Goal: Information Seeking & Learning: Learn about a topic

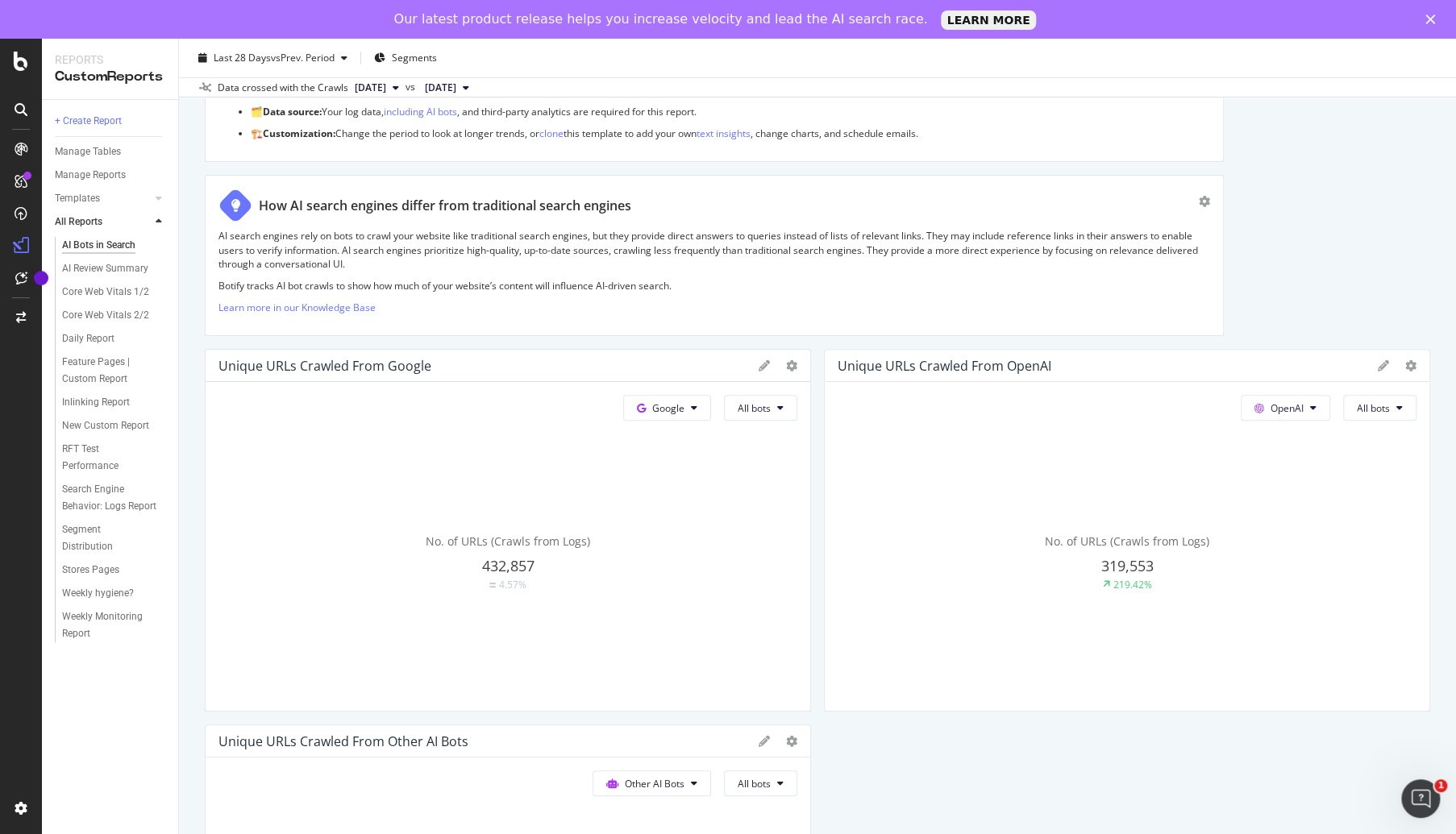
scroll to position [177, 0]
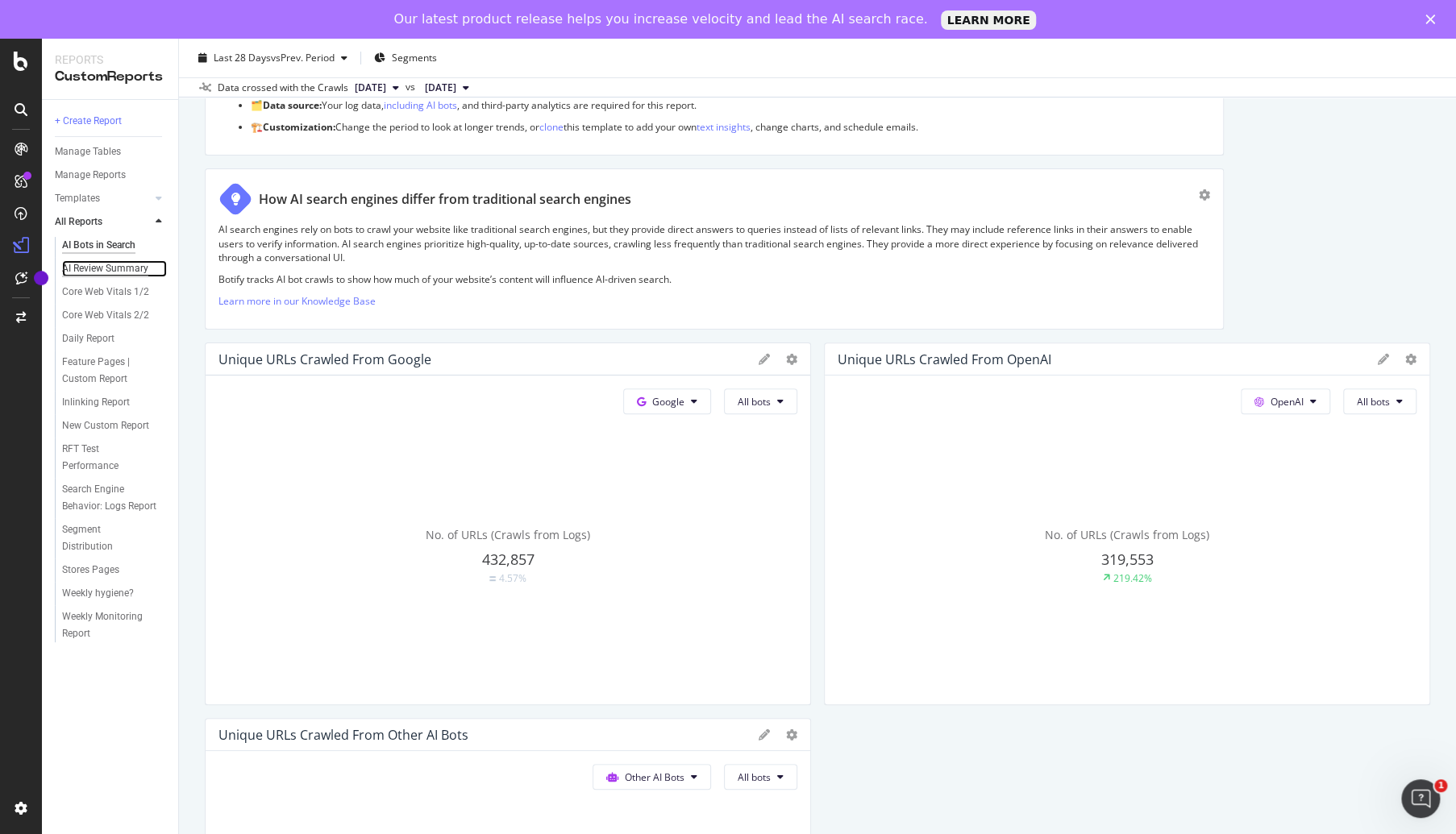
click at [102, 272] on div "AI Review Summary" at bounding box center [105, 269] width 87 height 17
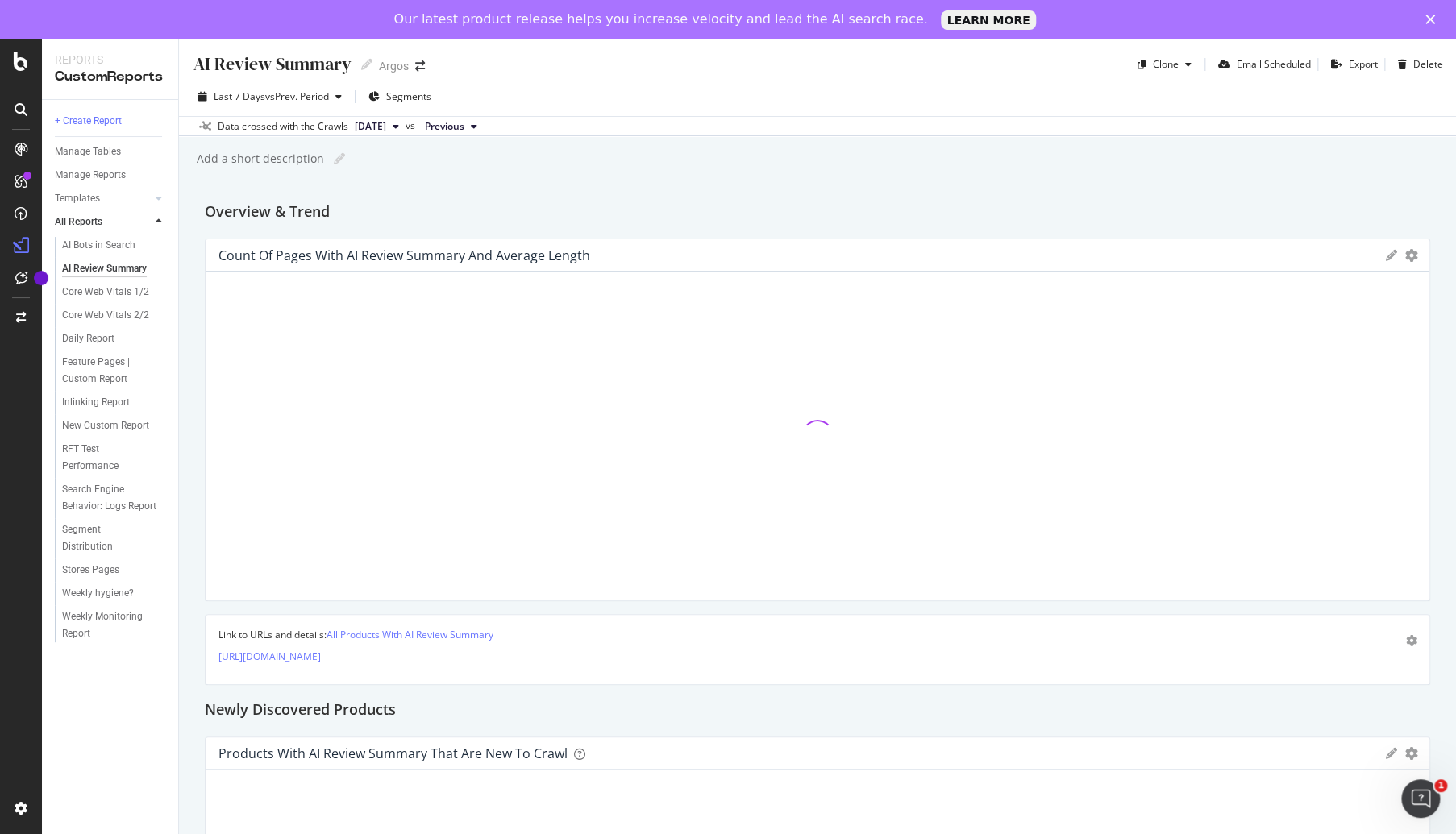
click at [1438, 19] on div "Close" at bounding box center [1434, 20] width 16 height 10
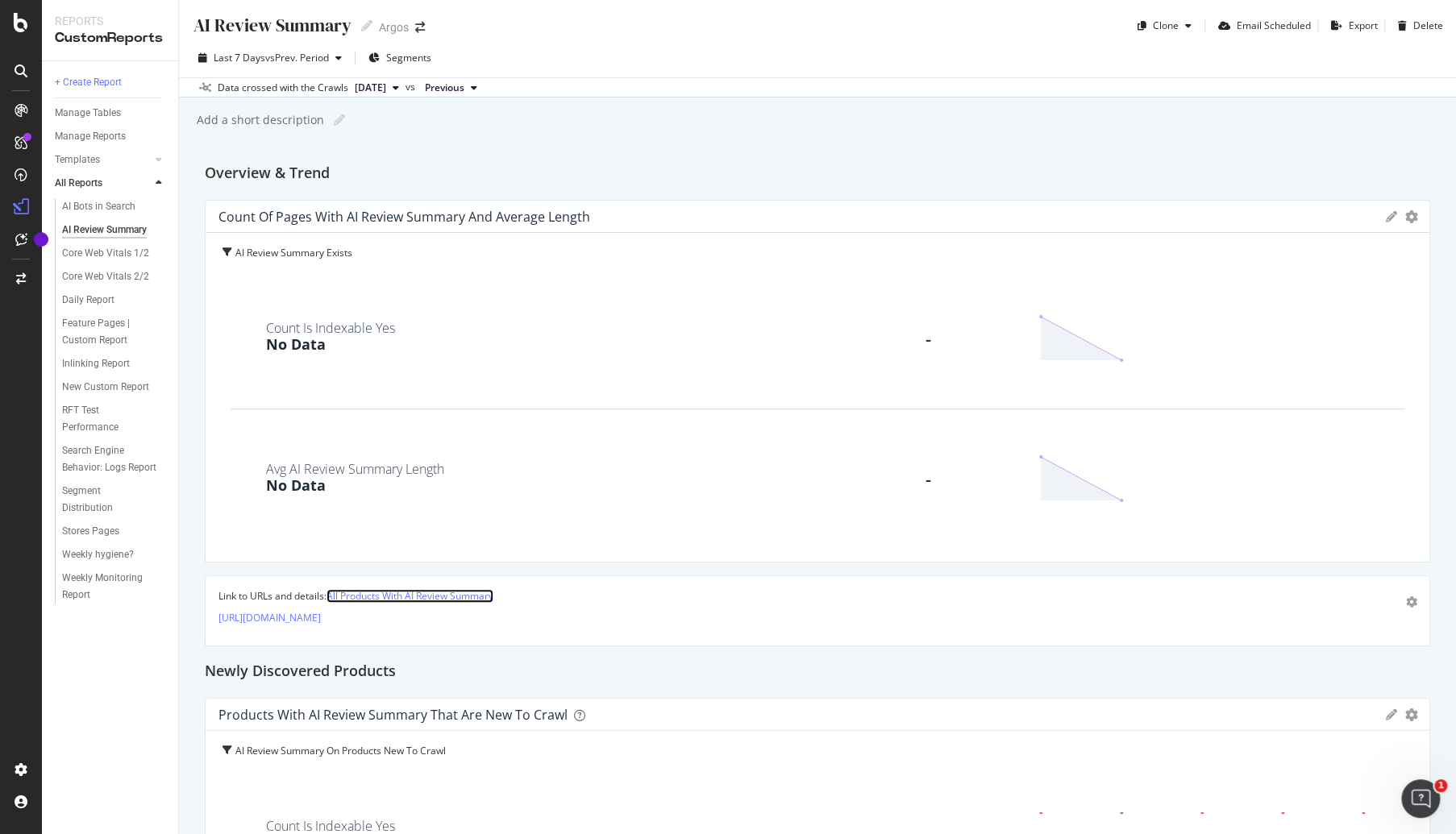
click at [397, 592] on link "All Products With AI Review Summary" at bounding box center [410, 595] width 167 height 14
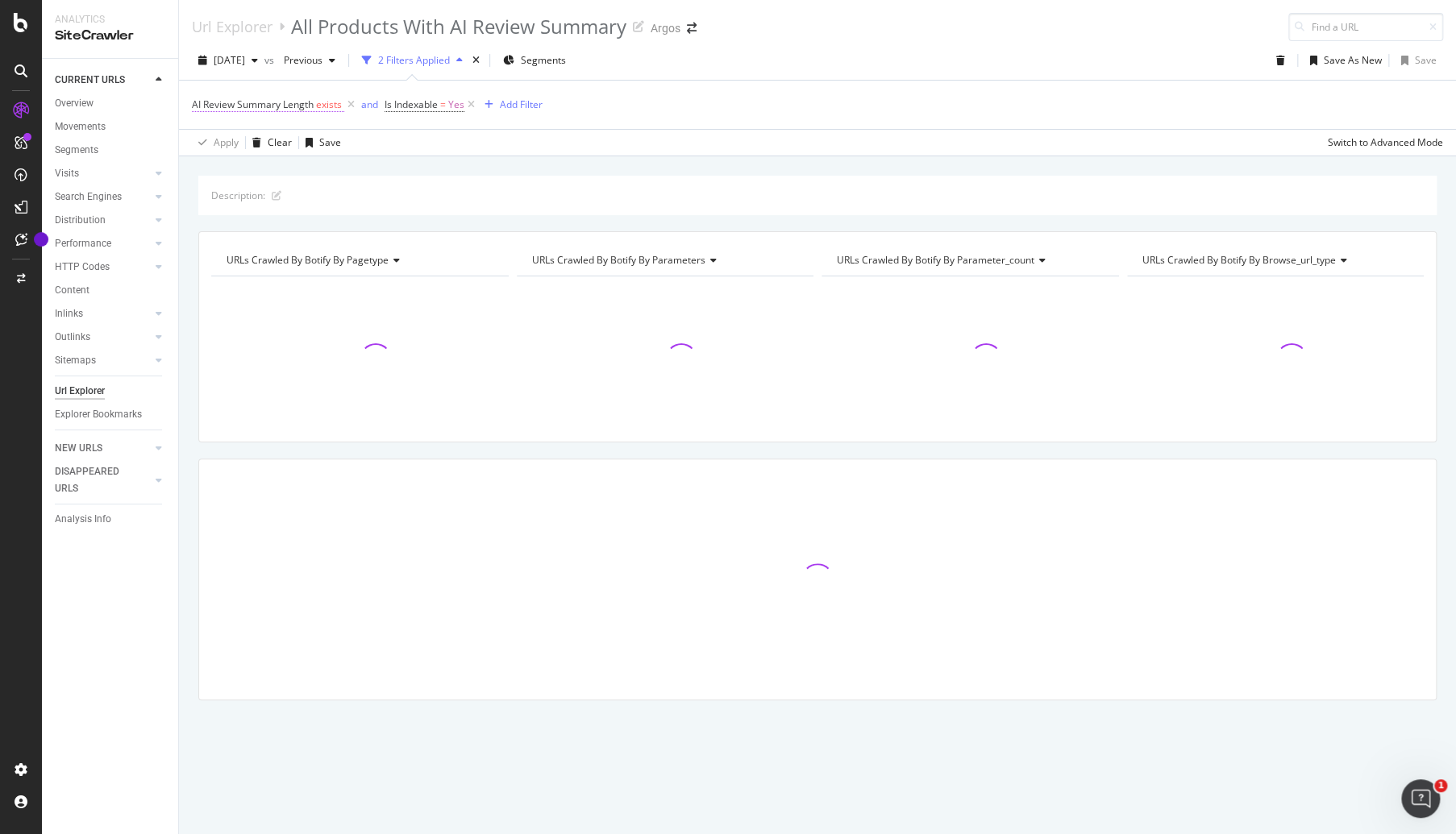
click at [292, 106] on span "AI Review Summary Length" at bounding box center [252, 104] width 122 height 14
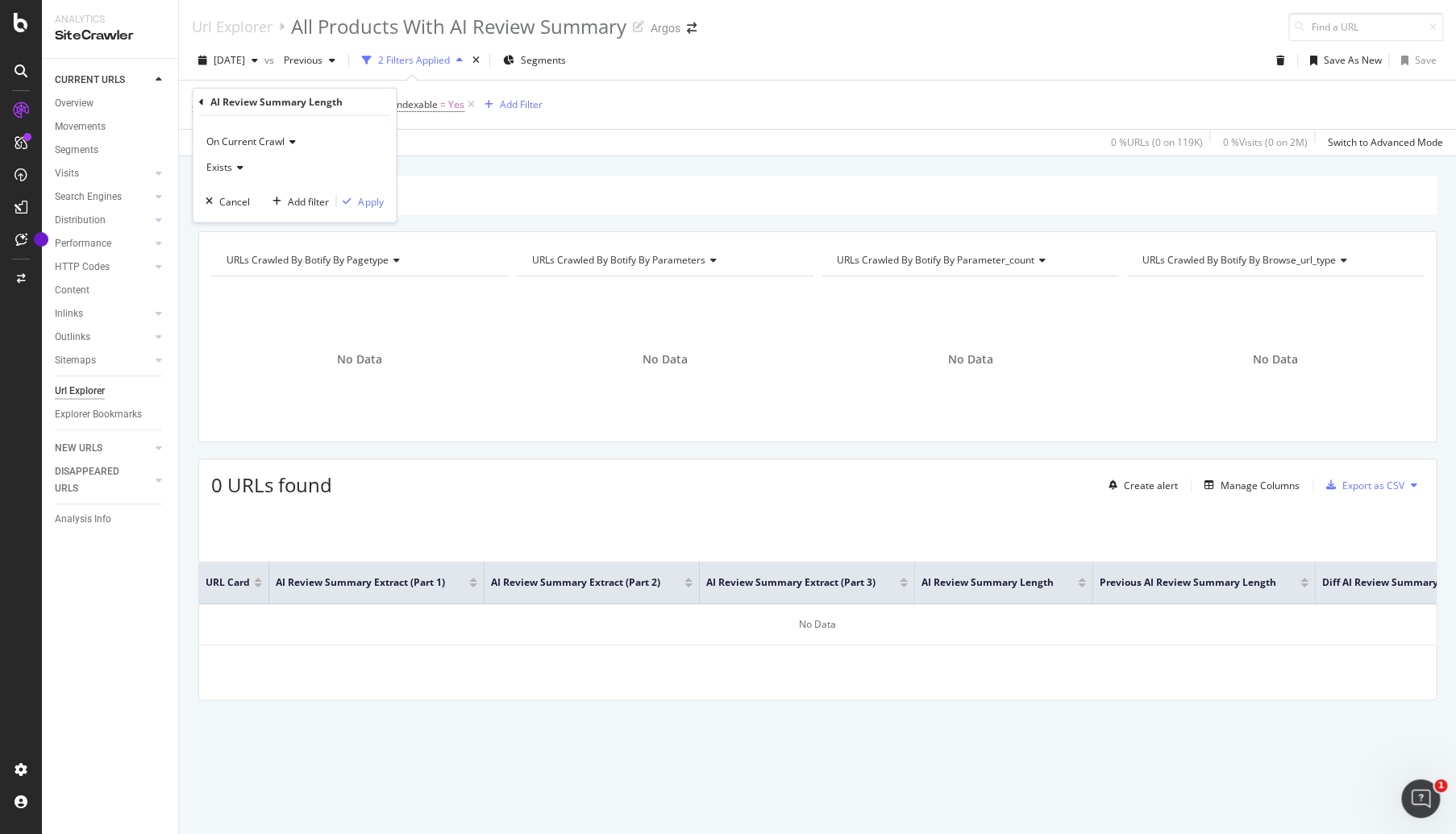
click at [200, 99] on icon at bounding box center [202, 101] width 5 height 10
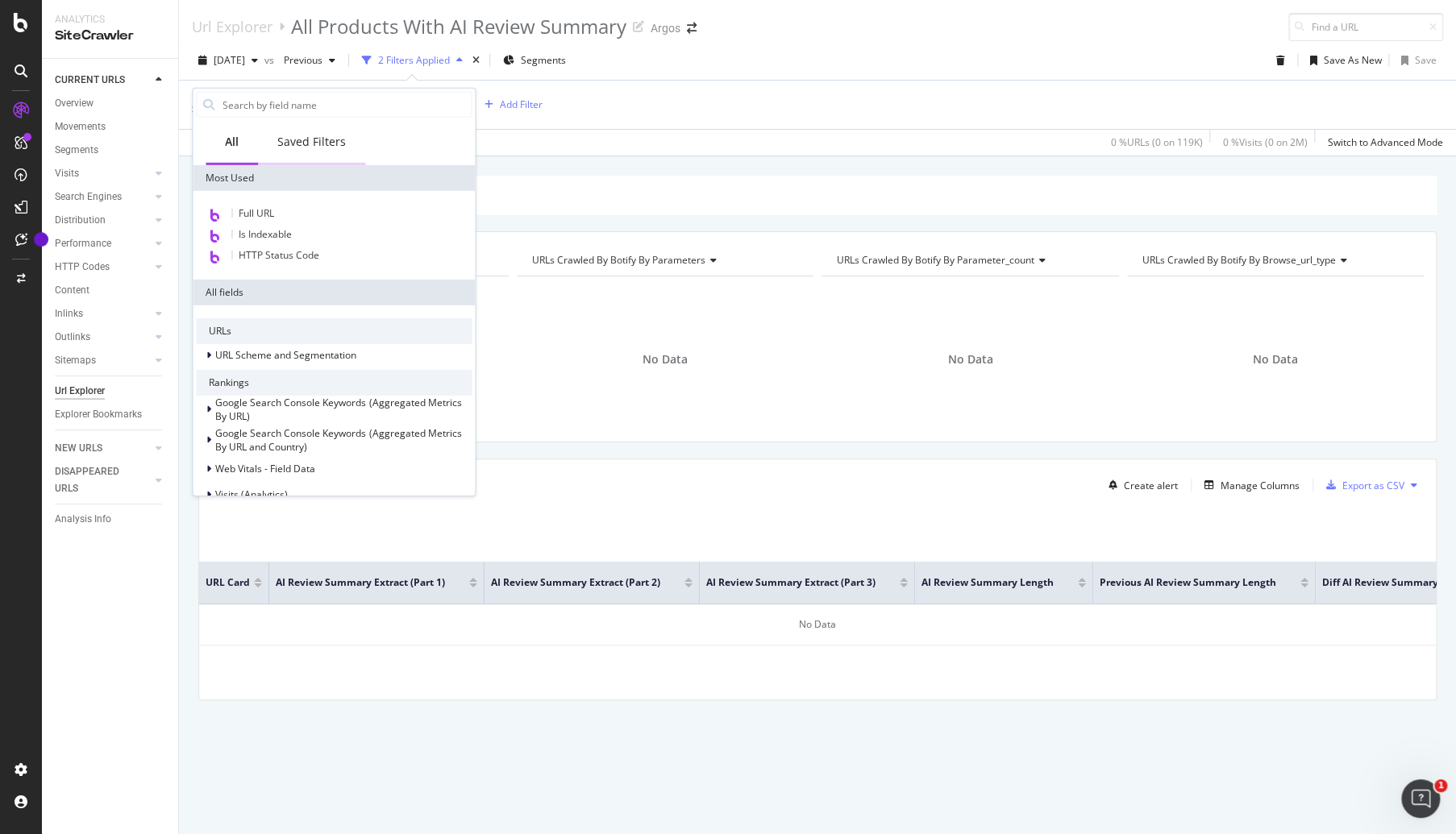
click at [290, 139] on div "Saved Filters" at bounding box center [311, 142] width 69 height 16
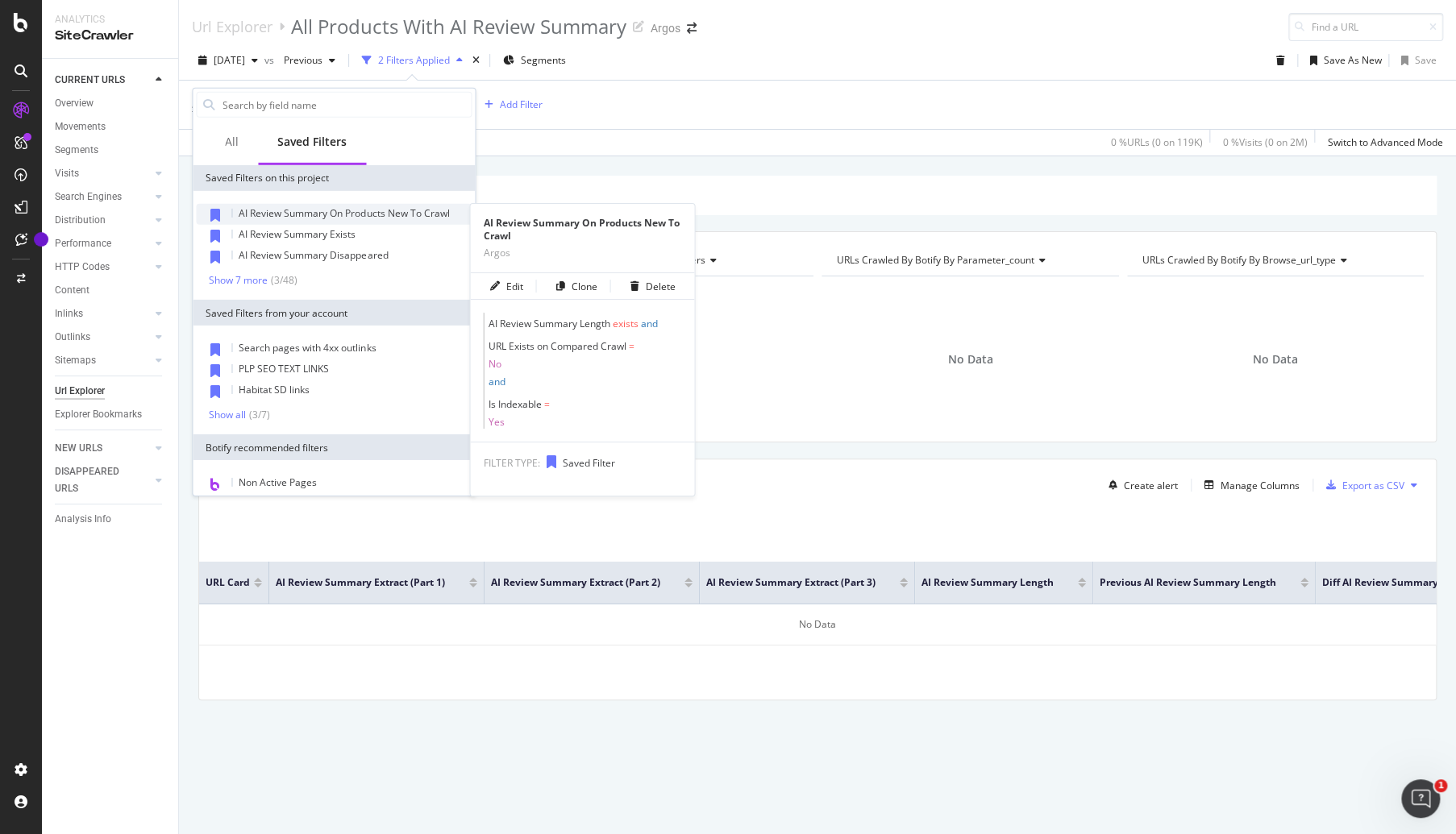
click at [623, 319] on span "exists" at bounding box center [625, 323] width 26 height 14
click at [554, 337] on span "URL Exists on Compared Crawl = No and" at bounding box center [584, 364] width 194 height 58
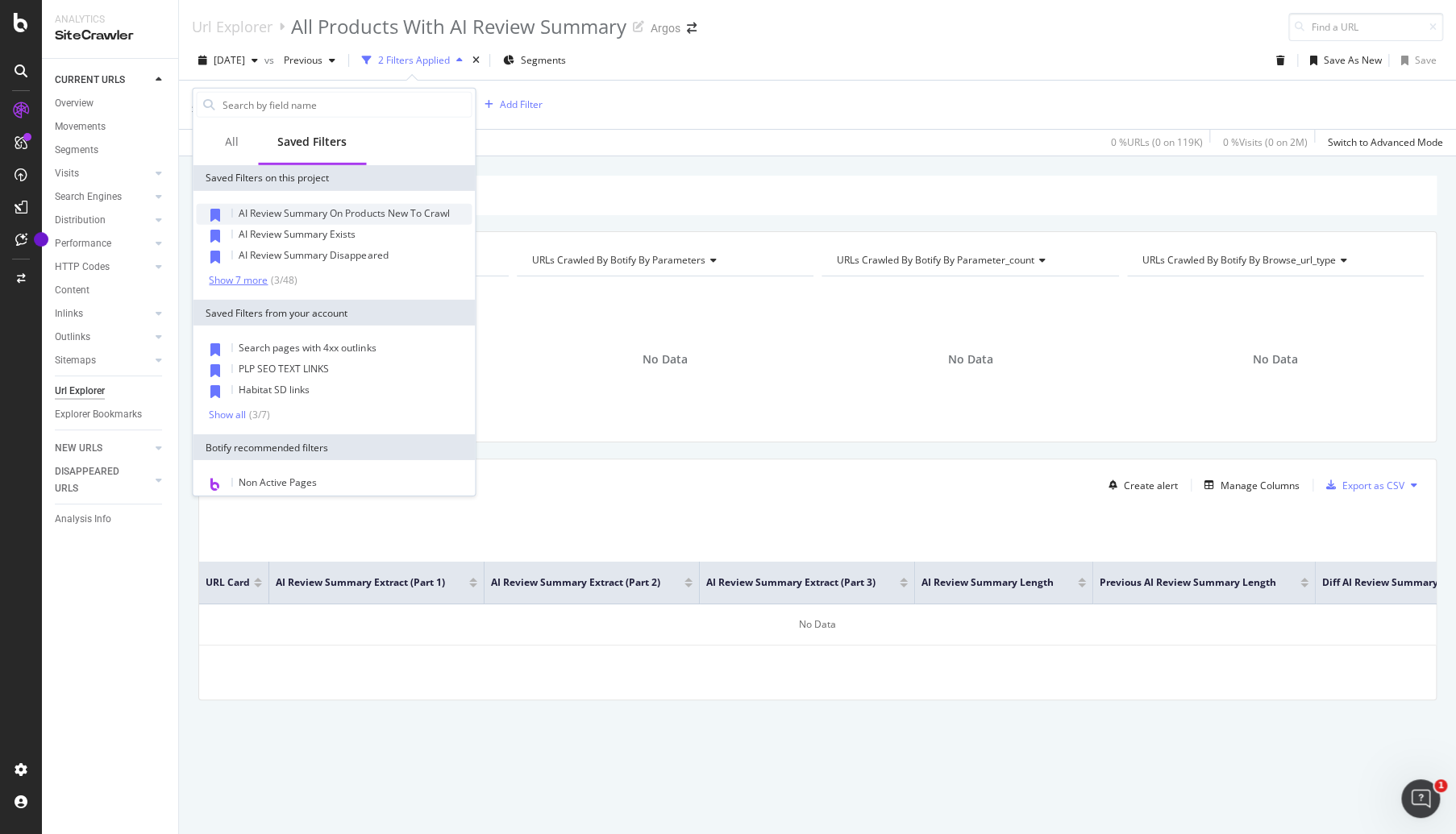
click at [260, 274] on div "Show 7 more" at bounding box center [239, 280] width 59 height 11
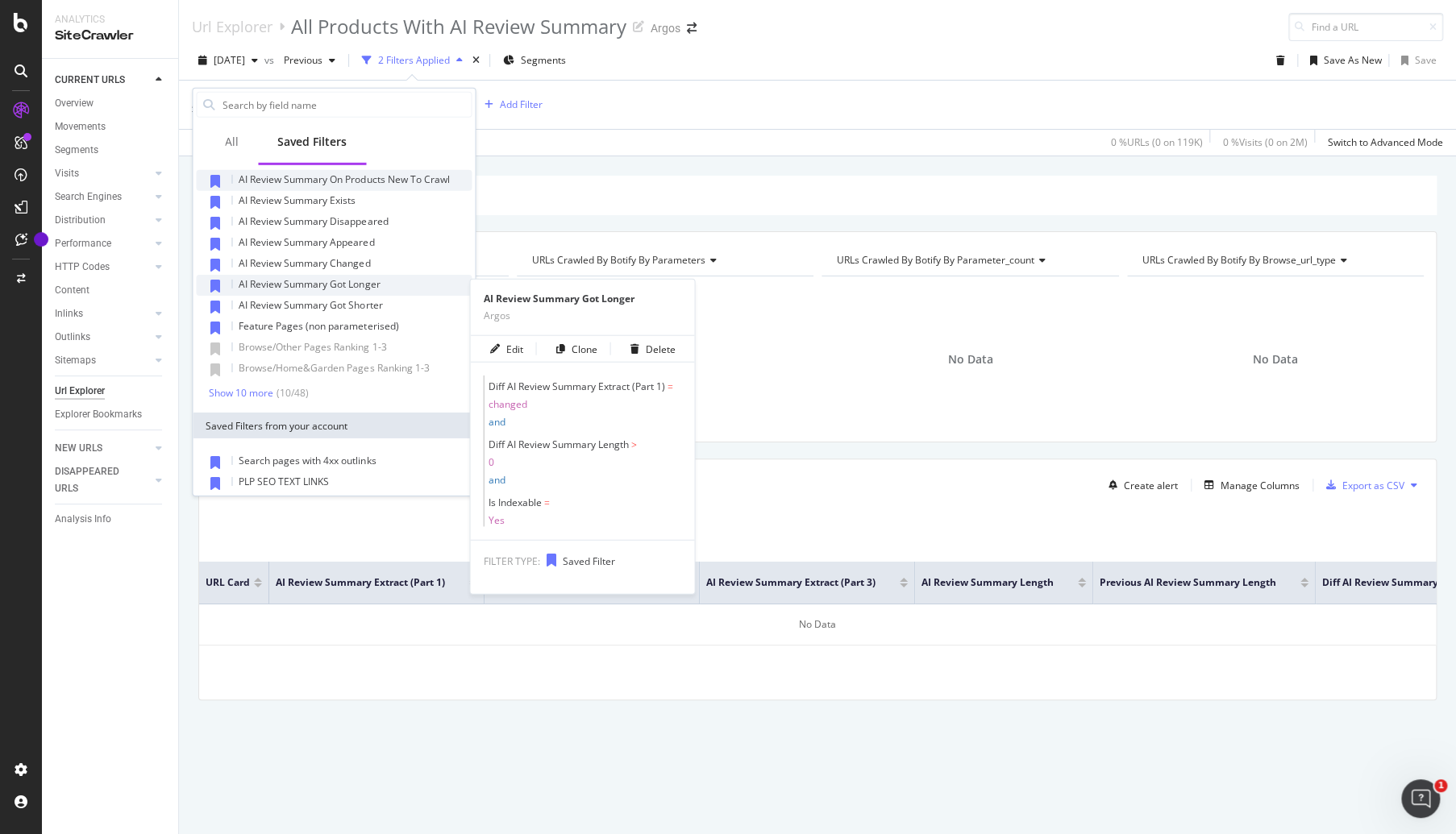
scroll to position [34, 0]
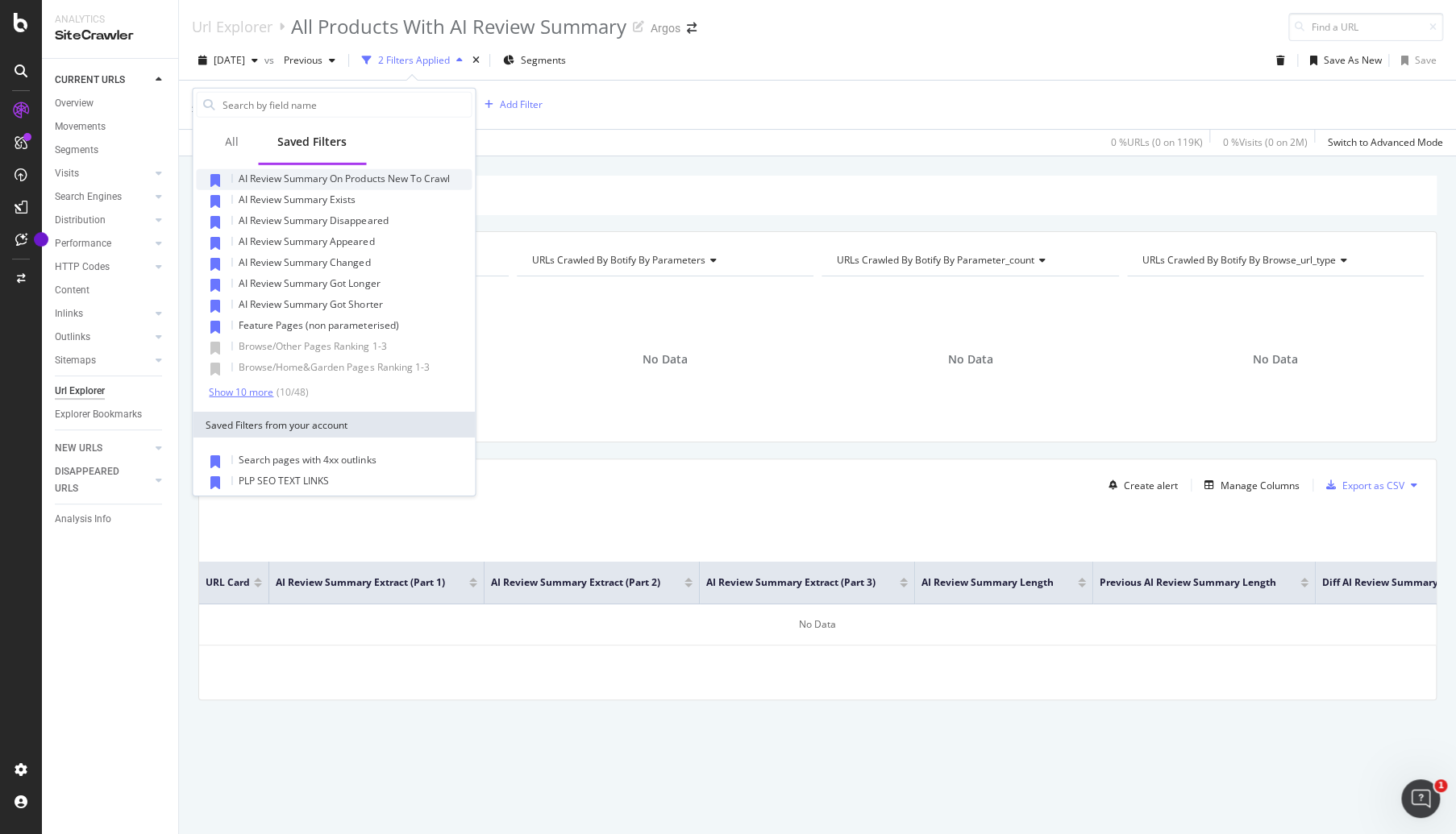
click at [258, 395] on div "Show 10 more" at bounding box center [241, 392] width 65 height 11
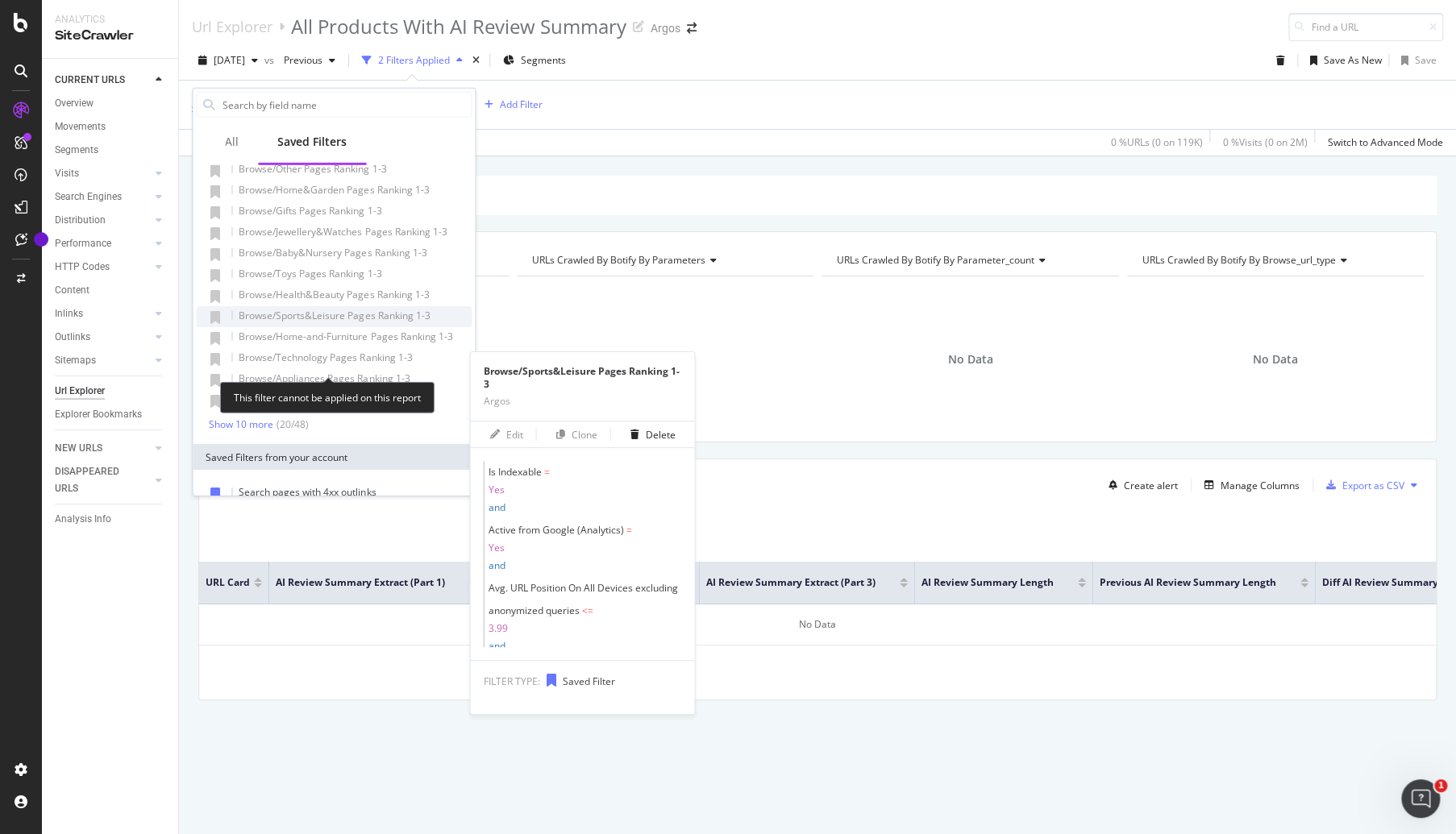
scroll to position [0, 0]
